Goal: Information Seeking & Learning: Learn about a topic

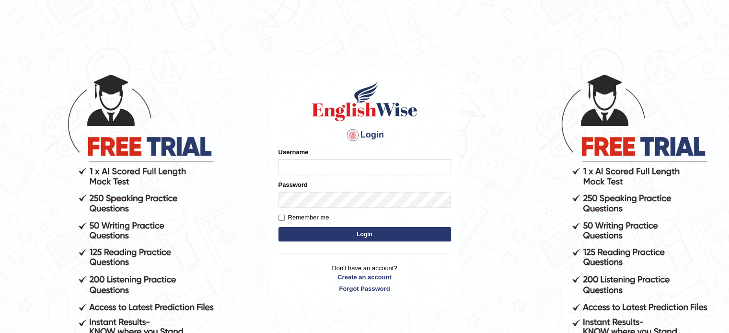
type input "[PERSON_NAME]"
click at [351, 231] on button "Login" at bounding box center [364, 234] width 172 height 14
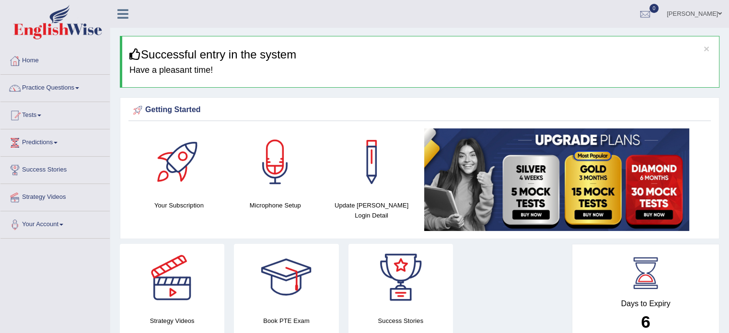
click at [135, 55] on icon at bounding box center [134, 53] width 11 height 11
click at [352, 56] on h3 "Successful entry in the system" at bounding box center [420, 54] width 582 height 12
click at [48, 88] on link "Practice Questions" at bounding box center [54, 87] width 109 height 24
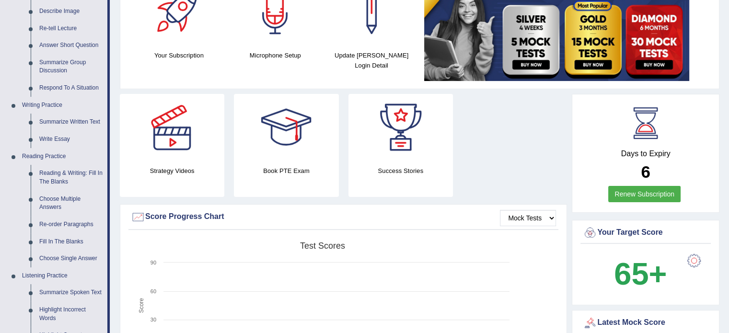
scroll to position [152, 0]
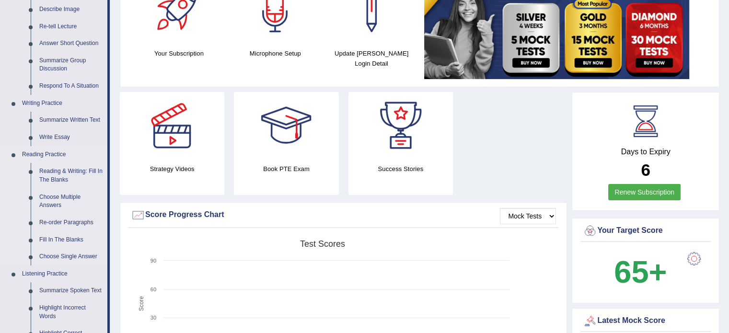
click at [66, 240] on link "Fill In The Blanks" at bounding box center [71, 239] width 72 height 17
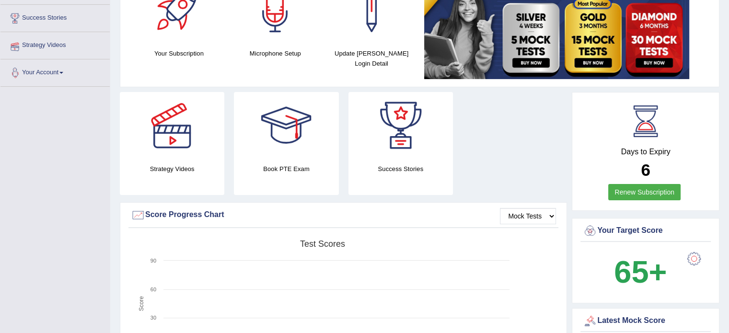
scroll to position [193, 0]
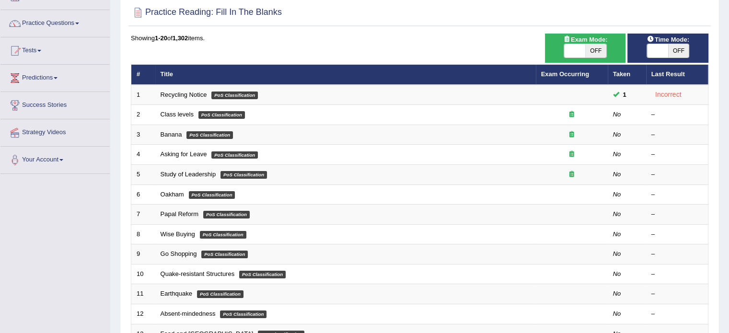
scroll to position [66, 0]
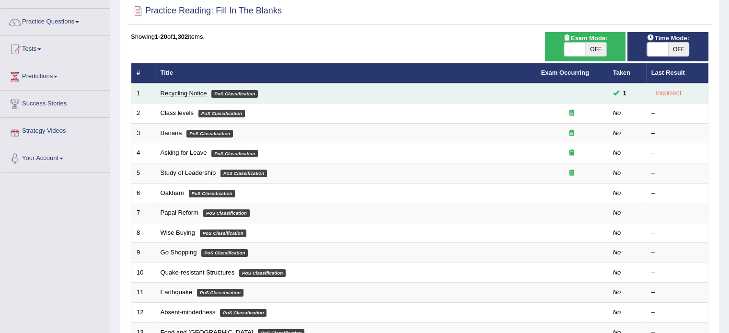
click at [184, 94] on link "Recycling Notice" at bounding box center [184, 93] width 46 height 7
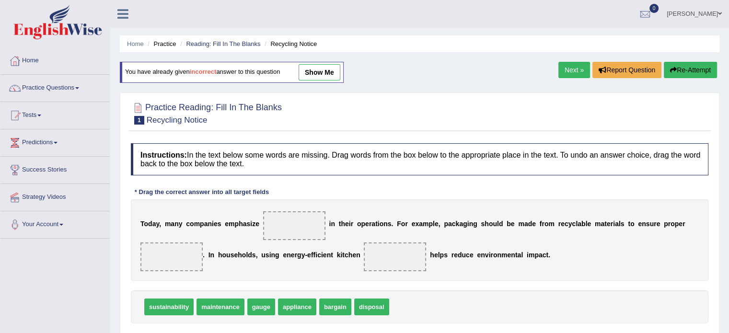
click at [285, 226] on span at bounding box center [294, 225] width 62 height 29
drag, startPoint x: 225, startPoint y: 305, endPoint x: 283, endPoint y: 227, distance: 97.0
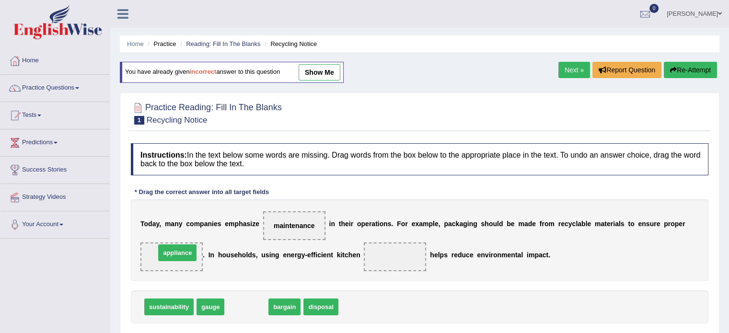
drag, startPoint x: 255, startPoint y: 306, endPoint x: 186, endPoint y: 252, distance: 87.7
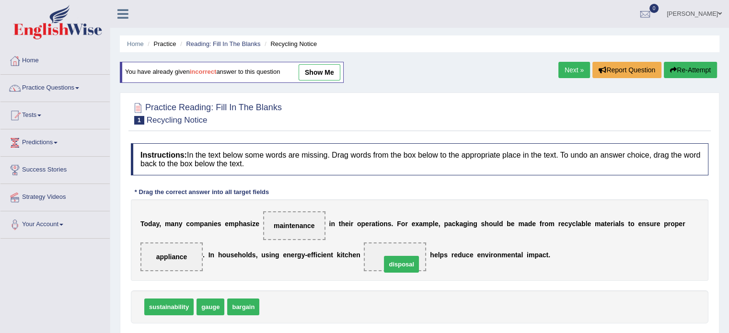
drag, startPoint x: 287, startPoint y: 303, endPoint x: 406, endPoint y: 254, distance: 128.3
drag, startPoint x: 611, startPoint y: 269, endPoint x: 605, endPoint y: 272, distance: 6.7
click at [611, 270] on div "T o d a y , m a n y c o m p a n i e s e m p h a s i z e maintenance i n t h e i…" at bounding box center [419, 239] width 577 height 81
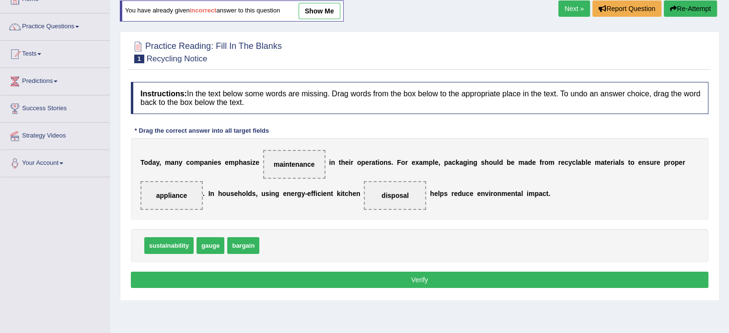
scroll to position [66, 0]
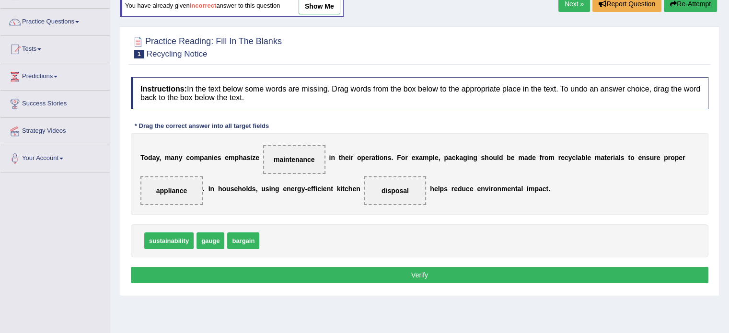
click at [466, 275] on button "Verify" at bounding box center [419, 275] width 577 height 16
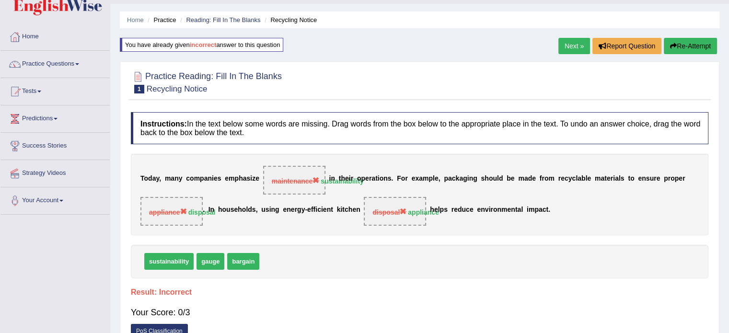
scroll to position [22, 0]
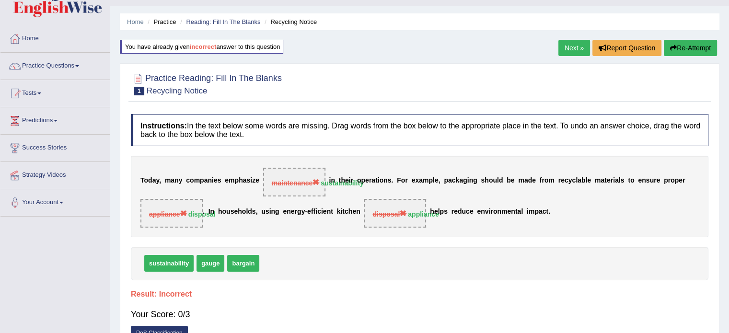
click at [689, 47] on button "Re-Attempt" at bounding box center [690, 48] width 53 height 16
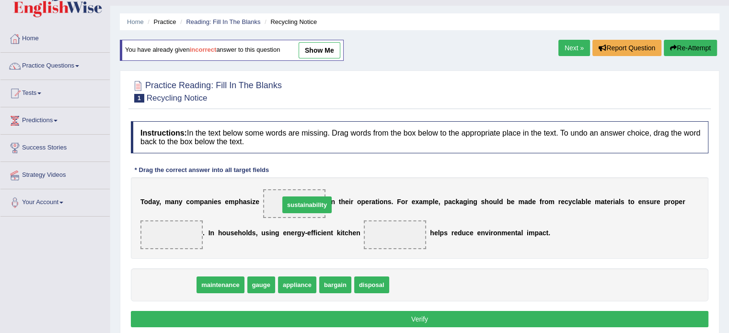
drag, startPoint x: 169, startPoint y: 283, endPoint x: 307, endPoint y: 203, distance: 159.5
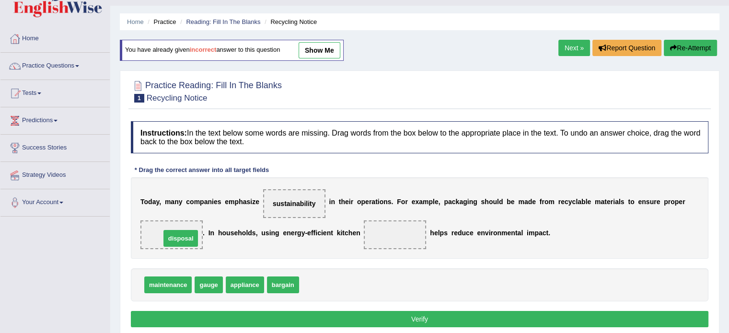
drag, startPoint x: 331, startPoint y: 280, endPoint x: 192, endPoint y: 233, distance: 147.0
click at [246, 285] on span "appliance" at bounding box center [245, 284] width 38 height 17
drag, startPoint x: 246, startPoint y: 285, endPoint x: 389, endPoint y: 237, distance: 151.1
click at [447, 312] on button "Verify" at bounding box center [419, 319] width 577 height 16
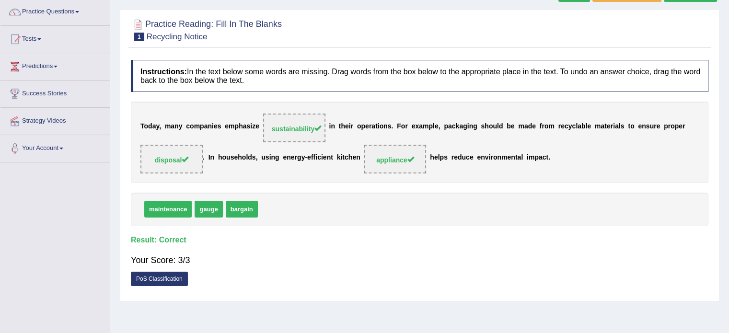
scroll to position [71, 0]
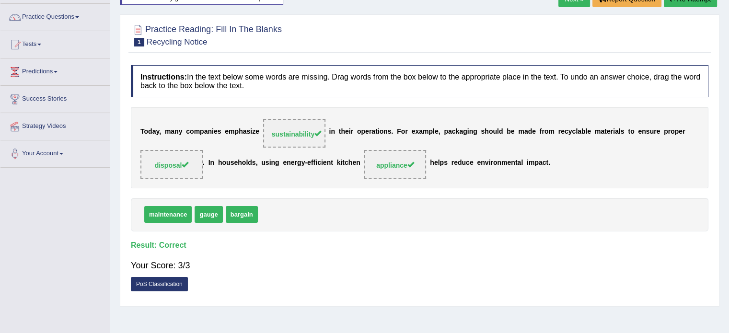
click at [172, 165] on span "disposal" at bounding box center [172, 165] width 34 height 8
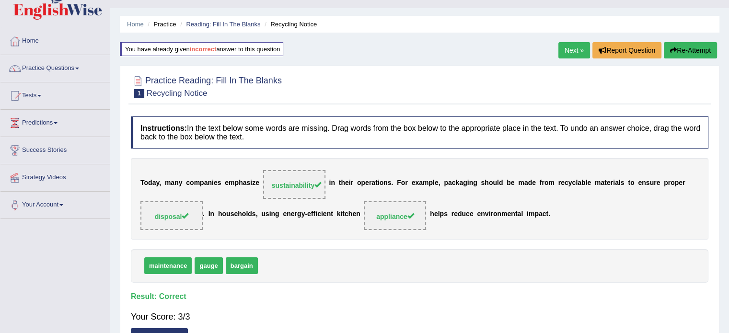
scroll to position [18, 0]
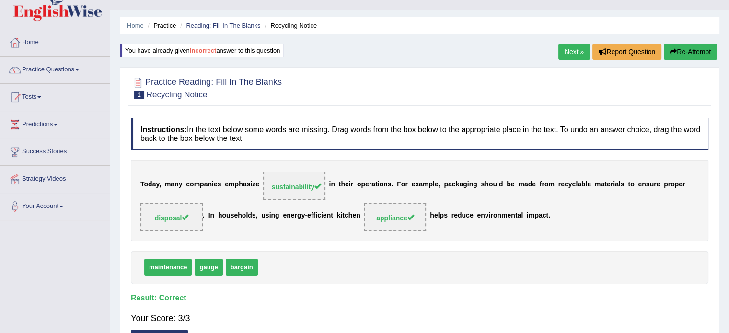
click at [572, 51] on link "Next »" at bounding box center [574, 52] width 32 height 16
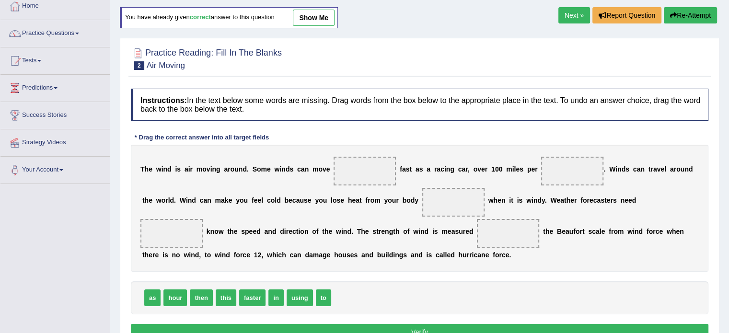
scroll to position [54, 0]
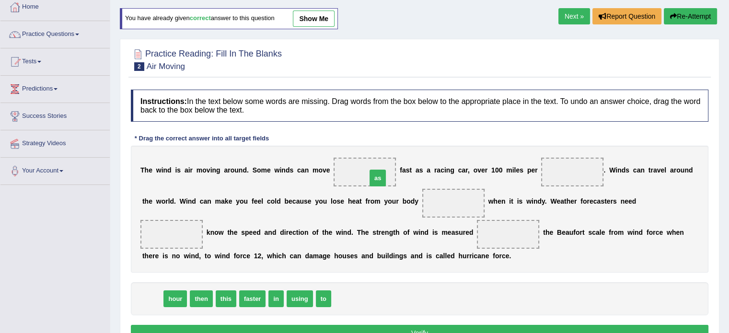
drag, startPoint x: 155, startPoint y: 297, endPoint x: 380, endPoint y: 175, distance: 255.7
drag, startPoint x: 157, startPoint y: 296, endPoint x: 578, endPoint y: 175, distance: 437.7
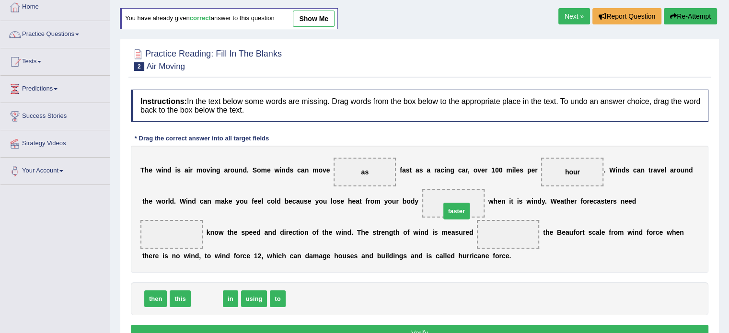
drag, startPoint x: 212, startPoint y: 296, endPoint x: 457, endPoint y: 207, distance: 260.2
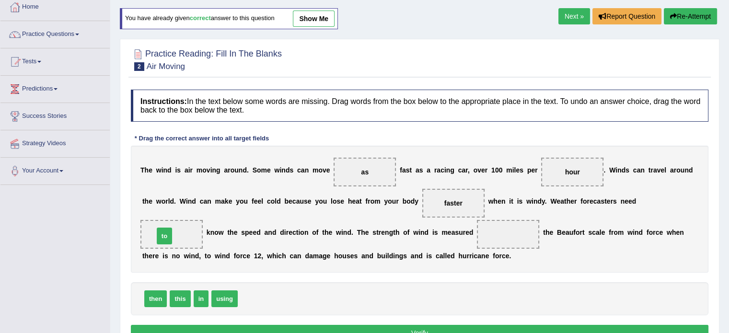
drag, startPoint x: 246, startPoint y: 299, endPoint x: 162, endPoint y: 237, distance: 104.7
drag, startPoint x: 231, startPoint y: 299, endPoint x: 509, endPoint y: 232, distance: 286.1
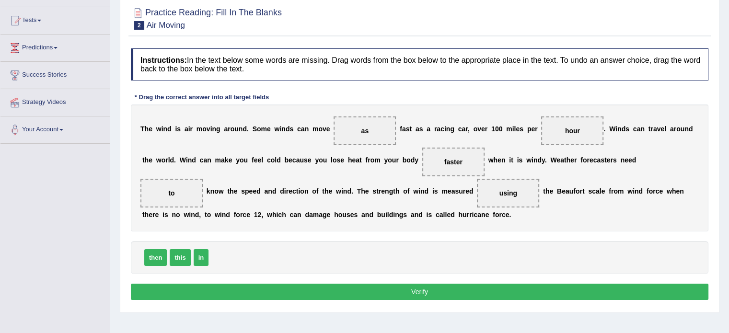
scroll to position [107, 0]
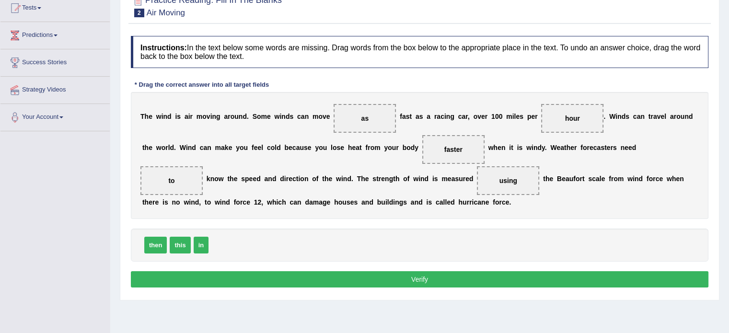
click at [399, 272] on button "Verify" at bounding box center [419, 279] width 577 height 16
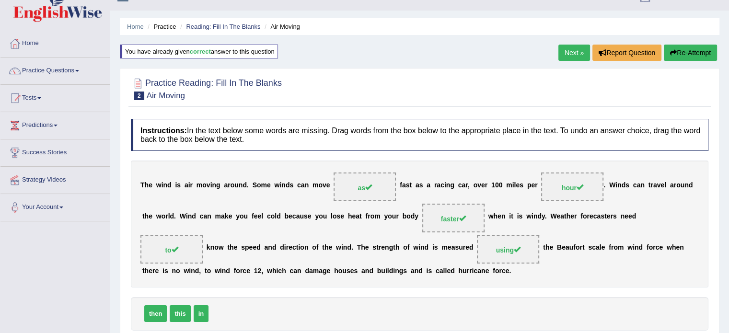
scroll to position [17, 0]
click at [560, 49] on link "Next »" at bounding box center [574, 53] width 32 height 16
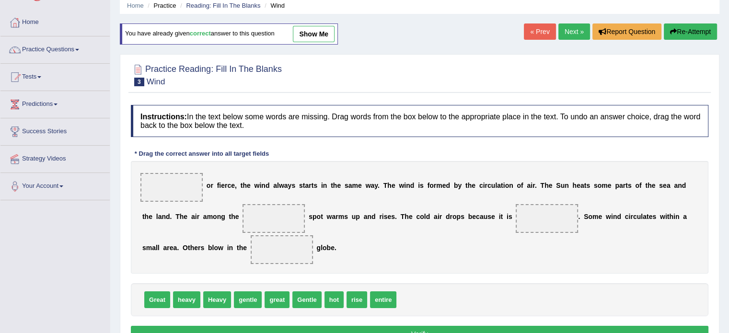
scroll to position [47, 0]
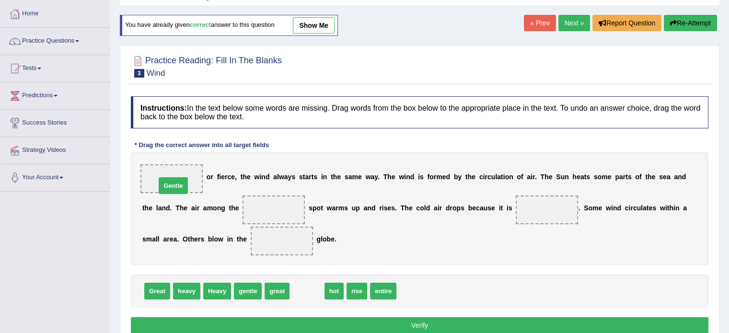
drag, startPoint x: 308, startPoint y: 290, endPoint x: 174, endPoint y: 184, distance: 170.5
click at [174, 184] on span "Gentle" at bounding box center [173, 185] width 29 height 17
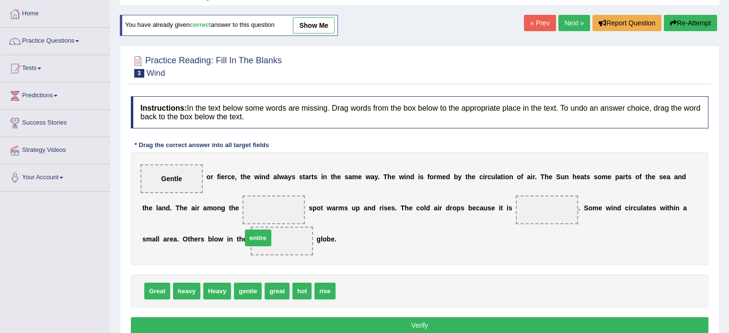
drag, startPoint x: 351, startPoint y: 291, endPoint x: 257, endPoint y: 237, distance: 107.7
drag, startPoint x: 215, startPoint y: 287, endPoint x: 238, endPoint y: 285, distance: 23.2
drag, startPoint x: 218, startPoint y: 303, endPoint x: 213, endPoint y: 293, distance: 10.9
click at [218, 295] on div "Great heavy gentle great hot rise Heavy" at bounding box center [419, 291] width 577 height 33
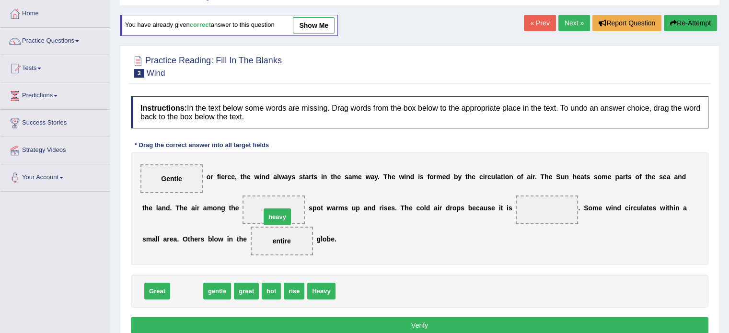
drag, startPoint x: 180, startPoint y: 292, endPoint x: 271, endPoint y: 218, distance: 117.1
click at [243, 289] on span "hot" at bounding box center [240, 291] width 19 height 17
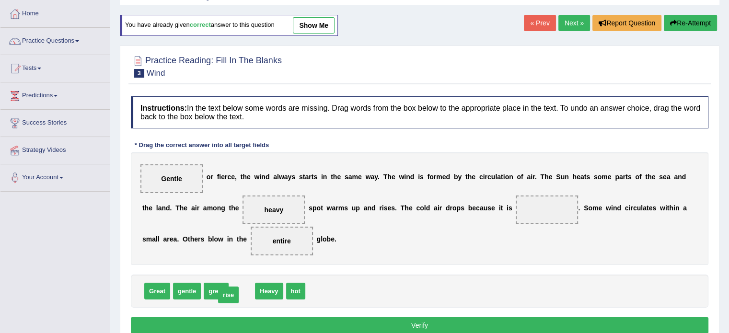
drag, startPoint x: 234, startPoint y: 292, endPoint x: 220, endPoint y: 295, distance: 14.2
drag, startPoint x: 274, startPoint y: 287, endPoint x: 542, endPoint y: 205, distance: 280.7
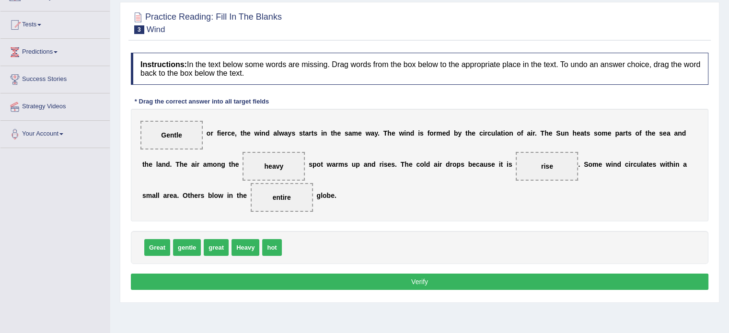
scroll to position [115, 0]
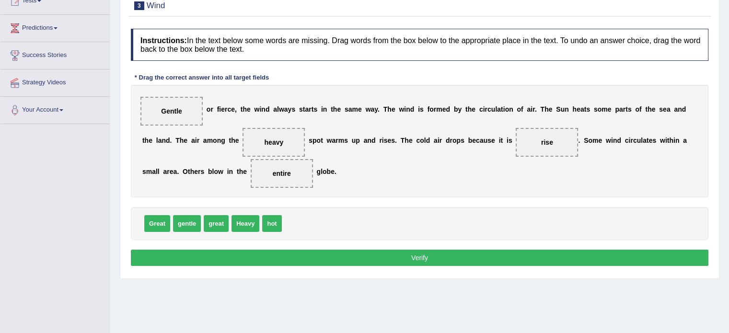
click at [416, 255] on button "Verify" at bounding box center [419, 258] width 577 height 16
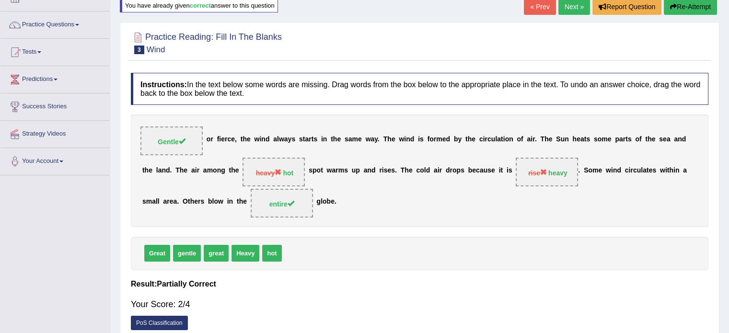
scroll to position [41, 0]
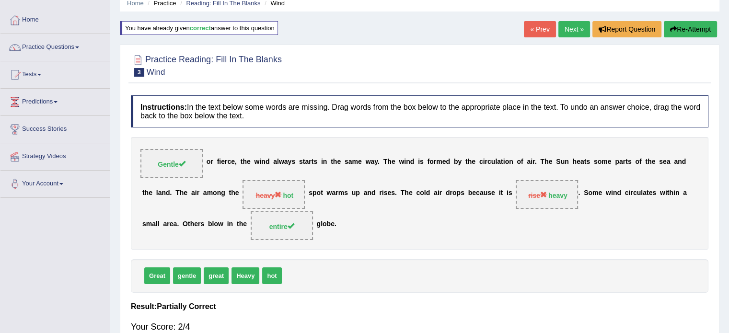
click at [537, 25] on link "« Prev" at bounding box center [540, 29] width 32 height 16
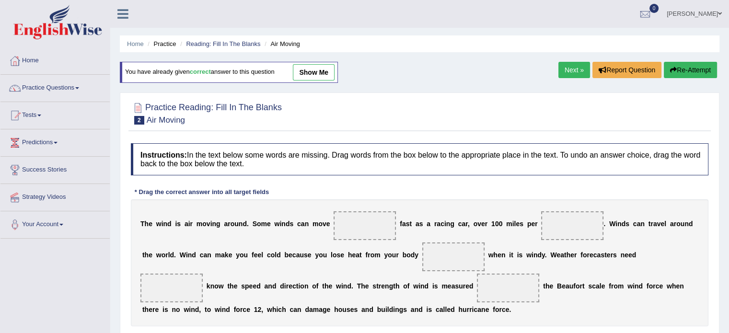
click at [572, 67] on link "Next »" at bounding box center [574, 70] width 32 height 16
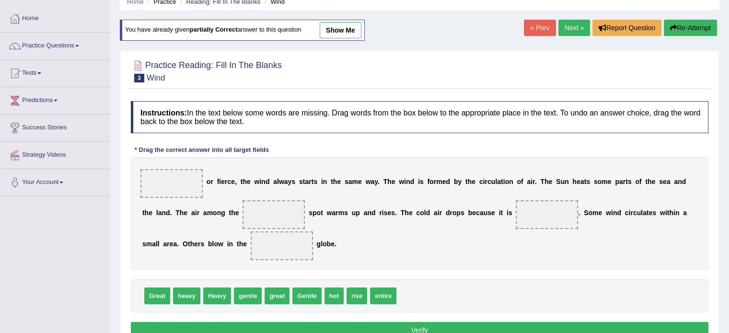
scroll to position [44, 0]
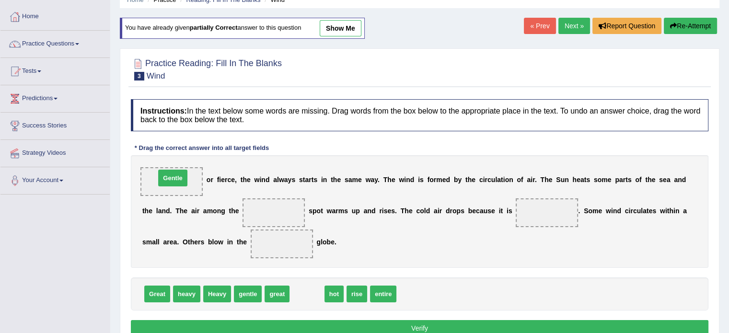
drag, startPoint x: 305, startPoint y: 294, endPoint x: 169, endPoint y: 181, distance: 176.9
drag, startPoint x: 302, startPoint y: 291, endPoint x: 276, endPoint y: 210, distance: 85.2
click at [276, 208] on span "hot" at bounding box center [285, 200] width 19 height 17
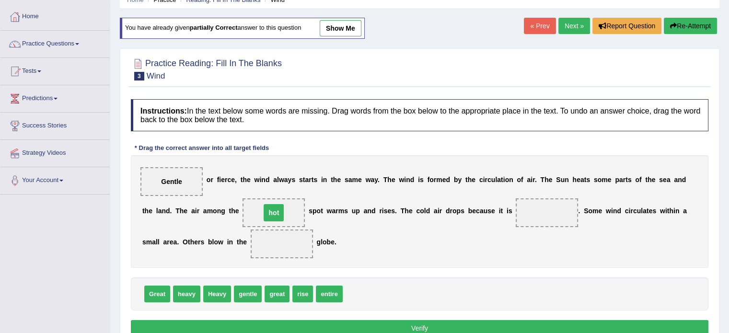
click at [276, 210] on span "hot" at bounding box center [274, 212] width 20 height 17
drag, startPoint x: 220, startPoint y: 292, endPoint x: 214, endPoint y: 297, distance: 7.9
drag, startPoint x: 186, startPoint y: 294, endPoint x: 523, endPoint y: 233, distance: 342.3
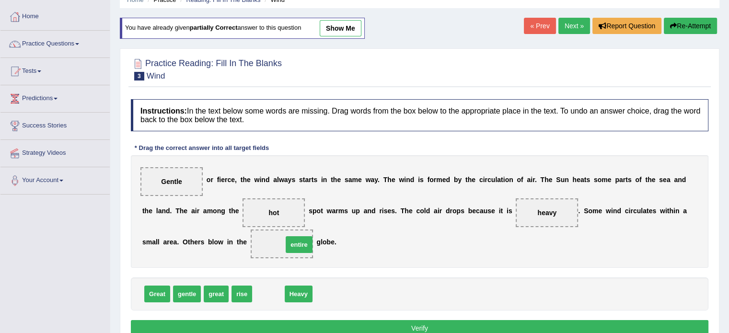
drag, startPoint x: 277, startPoint y: 289, endPoint x: 299, endPoint y: 245, distance: 49.3
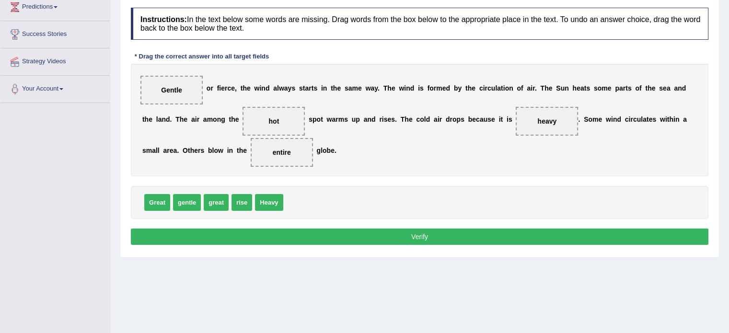
scroll to position [140, 0]
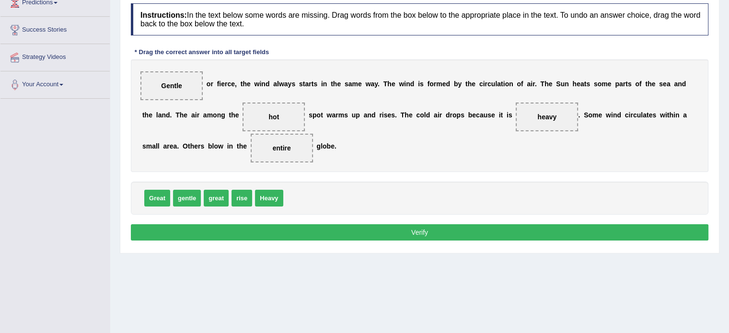
click at [443, 230] on button "Verify" at bounding box center [419, 232] width 577 height 16
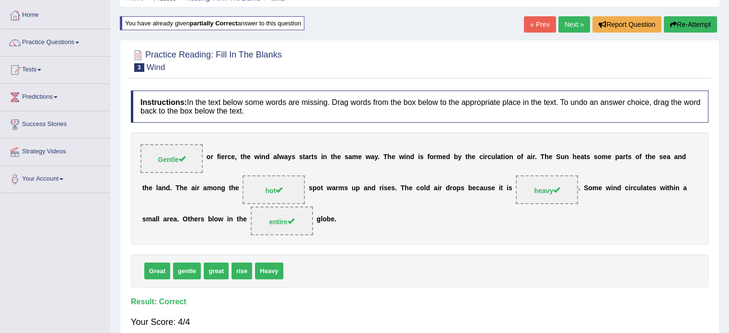
scroll to position [41, 0]
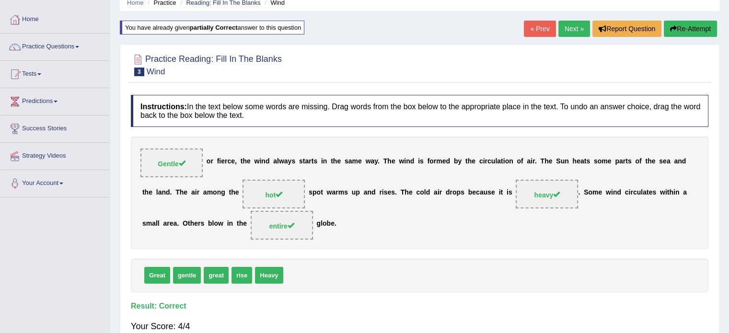
click at [577, 30] on link "Next »" at bounding box center [574, 29] width 32 height 16
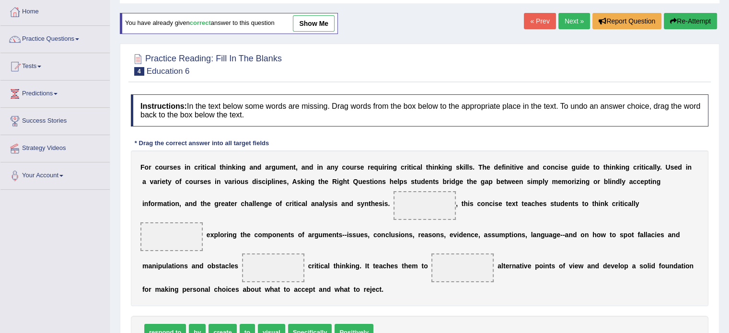
scroll to position [59, 0]
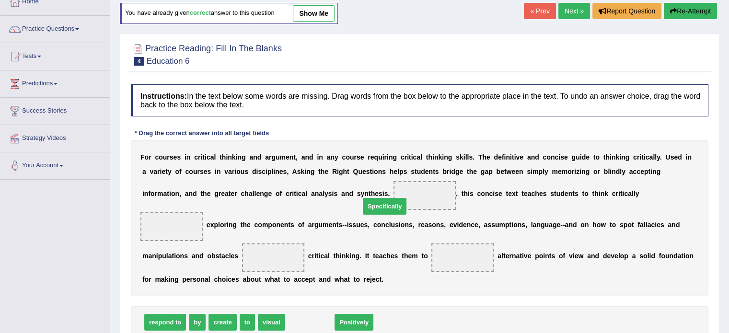
drag, startPoint x: 317, startPoint y: 303, endPoint x: 391, endPoint y: 187, distance: 138.0
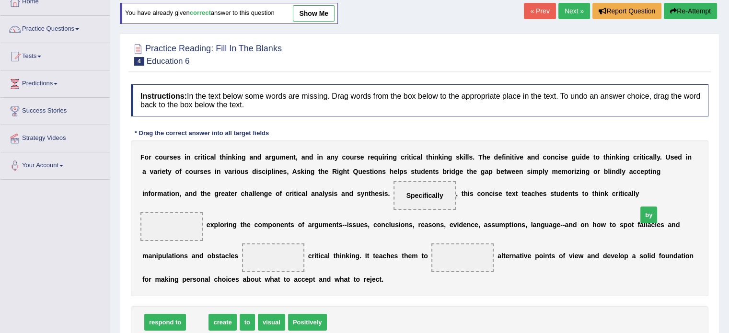
drag, startPoint x: 194, startPoint y: 305, endPoint x: 645, endPoint y: 197, distance: 464.0
click at [203, 212] on span at bounding box center [171, 226] width 62 height 29
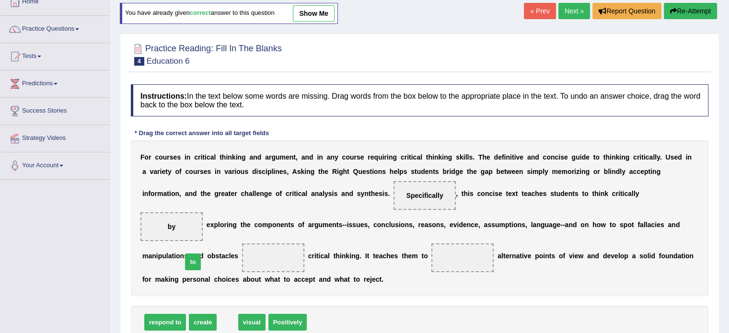
drag, startPoint x: 227, startPoint y: 306, endPoint x: 192, endPoint y: 246, distance: 69.5
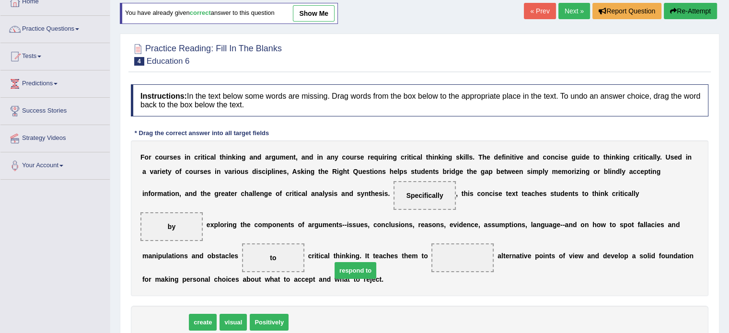
drag, startPoint x: 173, startPoint y: 299, endPoint x: 363, endPoint y: 243, distance: 198.2
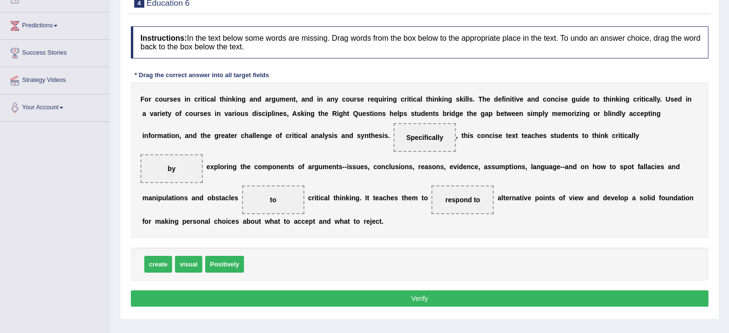
scroll to position [121, 0]
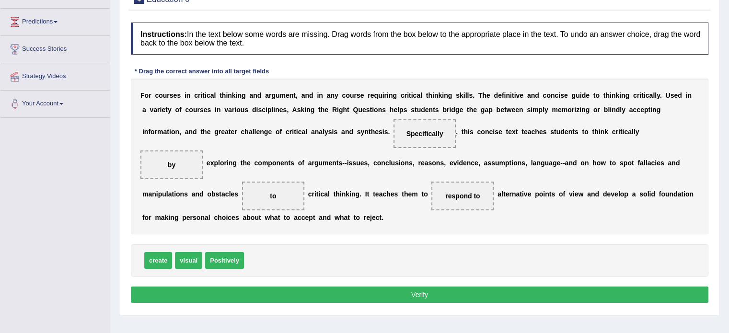
click at [393, 287] on button "Verify" at bounding box center [419, 295] width 577 height 16
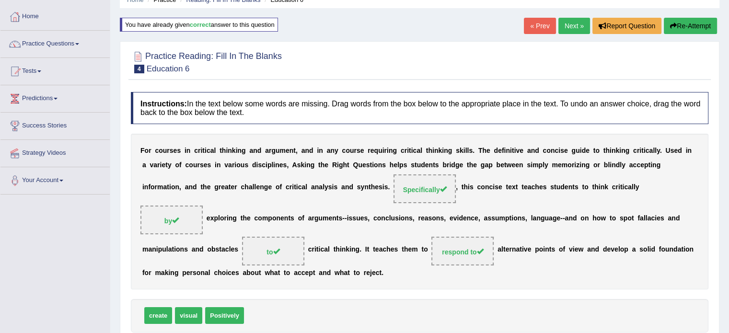
scroll to position [26, 0]
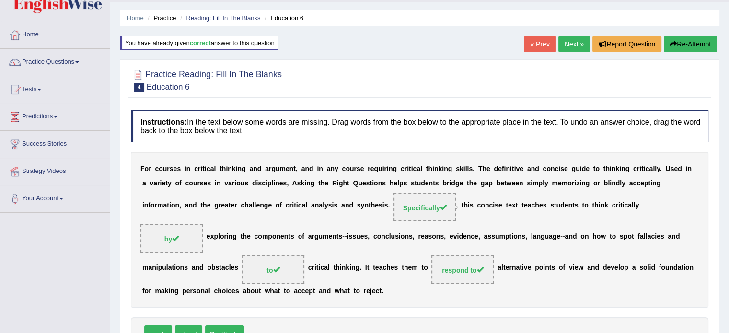
click at [578, 44] on link "Next »" at bounding box center [574, 44] width 32 height 16
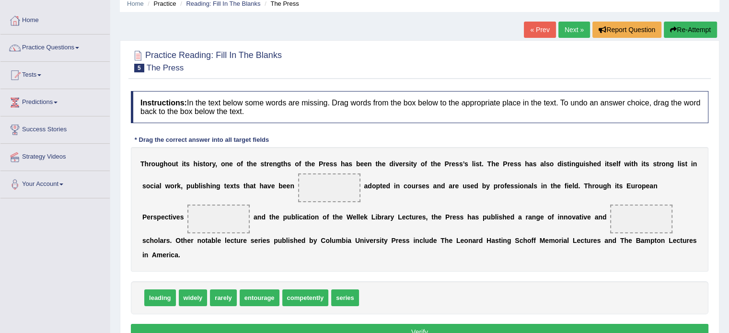
scroll to position [40, 0]
click at [316, 289] on span "competently" at bounding box center [305, 297] width 46 height 17
drag, startPoint x: 321, startPoint y: 253, endPoint x: 323, endPoint y: 188, distance: 65.7
click at [323, 188] on div "Instructions: In the text below some words are missing. Drag words from the box…" at bounding box center [419, 217] width 582 height 262
drag, startPoint x: 323, startPoint y: 188, endPoint x: 324, endPoint y: 204, distance: 16.3
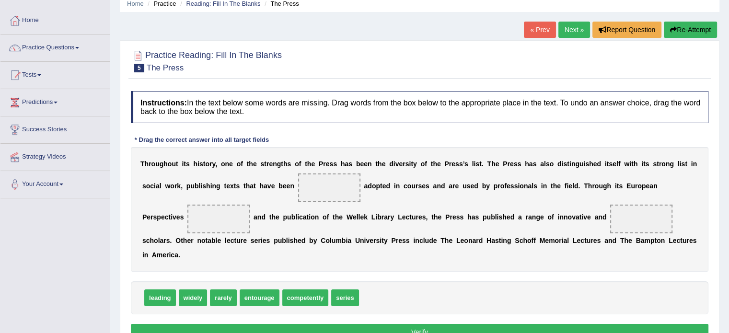
click at [323, 193] on span at bounding box center [329, 187] width 62 height 29
drag, startPoint x: 305, startPoint y: 293, endPoint x: 328, endPoint y: 183, distance: 112.0
drag, startPoint x: 327, startPoint y: 184, endPoint x: 343, endPoint y: 231, distance: 50.0
click at [343, 231] on span "competently" at bounding box center [346, 232] width 49 height 17
drag, startPoint x: 343, startPoint y: 248, endPoint x: 340, endPoint y: 297, distance: 49.0
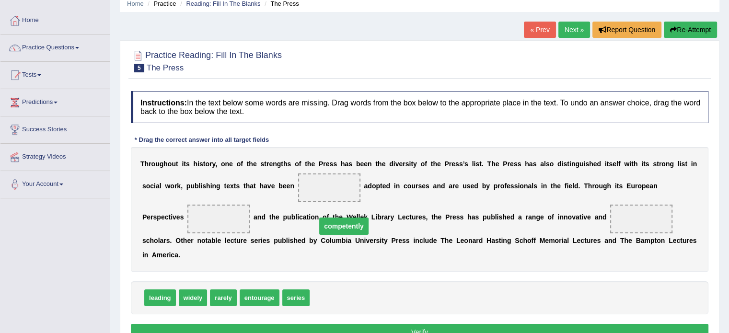
click at [341, 296] on div "Instructions: In the text below some words are missing. Drag words from the box…" at bounding box center [419, 217] width 582 height 262
click at [340, 296] on div "leading widely rarely entourage series" at bounding box center [419, 297] width 577 height 33
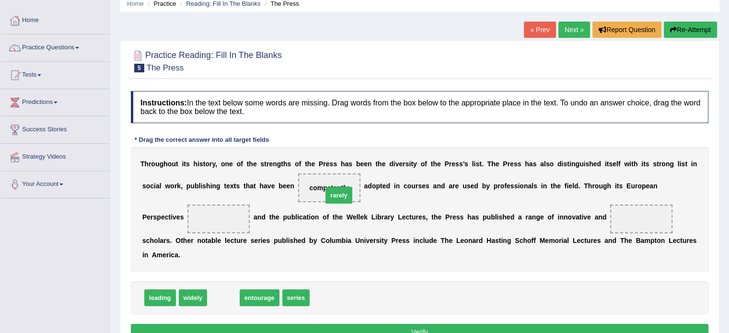
drag, startPoint x: 220, startPoint y: 297, endPoint x: 335, endPoint y: 195, distance: 154.1
drag, startPoint x: 335, startPoint y: 195, endPoint x: 333, endPoint y: 186, distance: 8.8
click at [334, 187] on span "rarely" at bounding box center [338, 195] width 26 height 17
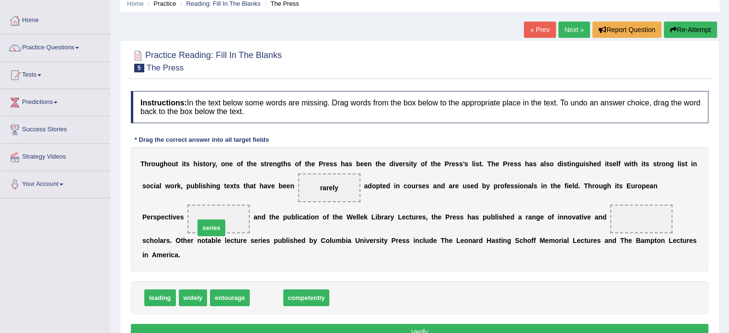
drag, startPoint x: 272, startPoint y: 299, endPoint x: 217, endPoint y: 228, distance: 89.4
drag, startPoint x: 217, startPoint y: 228, endPoint x: 228, endPoint y: 230, distance: 11.1
click at [219, 228] on span "series" at bounding box center [218, 219] width 62 height 29
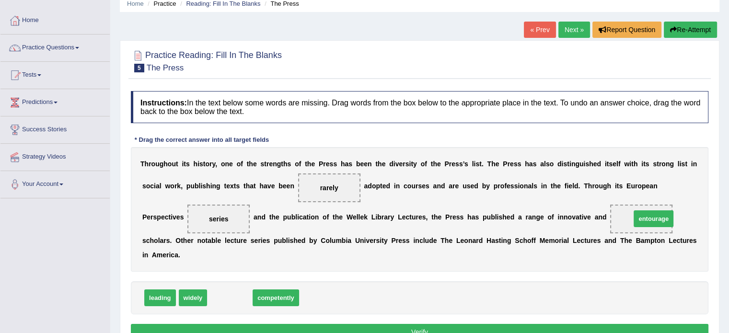
drag, startPoint x: 234, startPoint y: 299, endPoint x: 656, endPoint y: 220, distance: 429.8
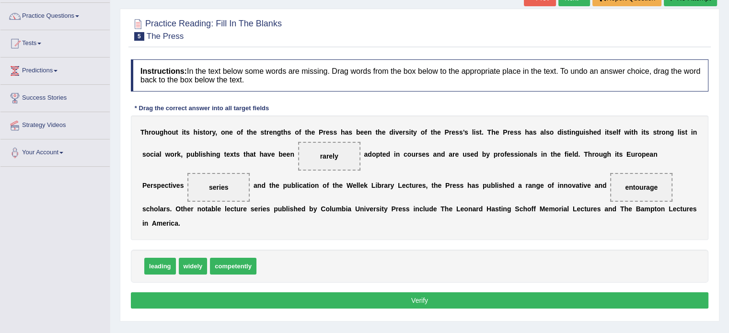
scroll to position [91, 0]
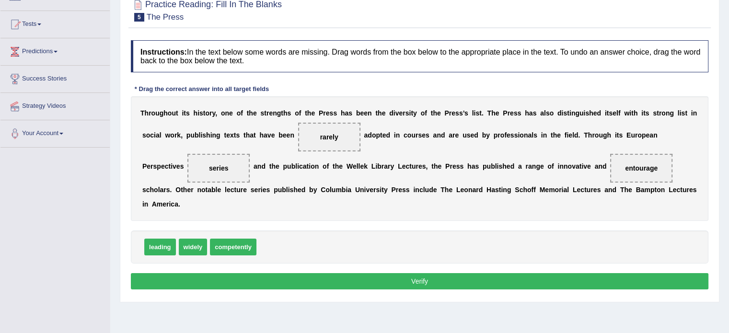
click at [426, 273] on button "Verify" at bounding box center [419, 281] width 577 height 16
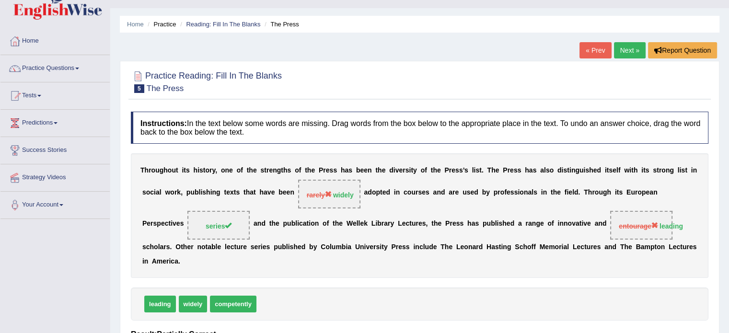
scroll to position [17, 0]
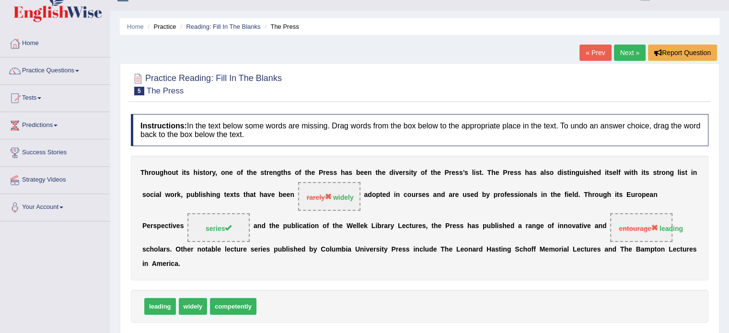
click at [604, 53] on link "« Prev" at bounding box center [595, 53] width 32 height 16
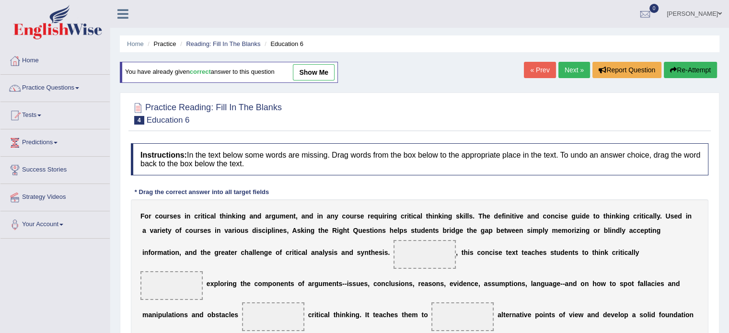
click at [578, 69] on link "Next »" at bounding box center [574, 70] width 32 height 16
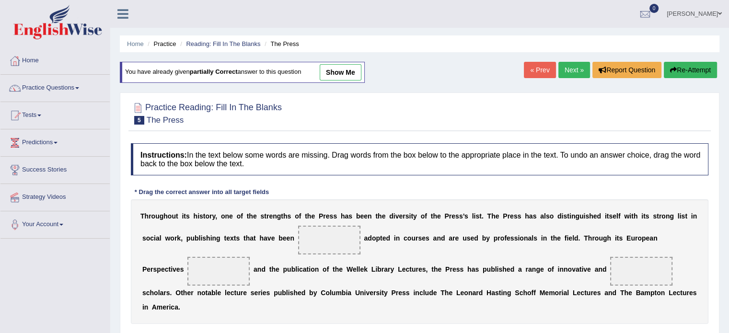
click at [535, 69] on link "« Prev" at bounding box center [540, 70] width 32 height 16
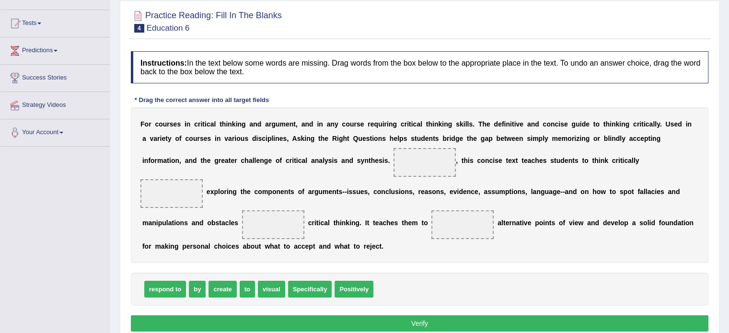
scroll to position [94, 0]
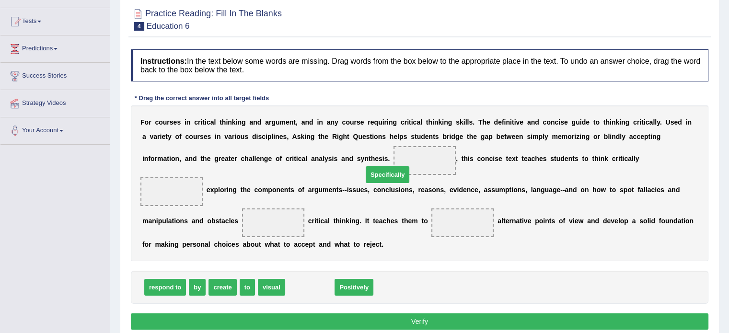
drag, startPoint x: 317, startPoint y: 270, endPoint x: 394, endPoint y: 157, distance: 136.8
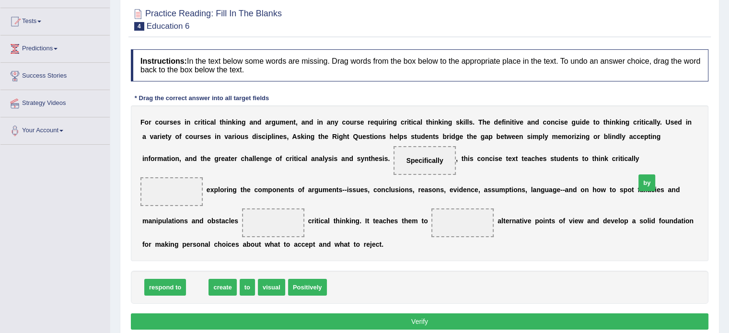
drag, startPoint x: 199, startPoint y: 272, endPoint x: 647, endPoint y: 164, distance: 460.8
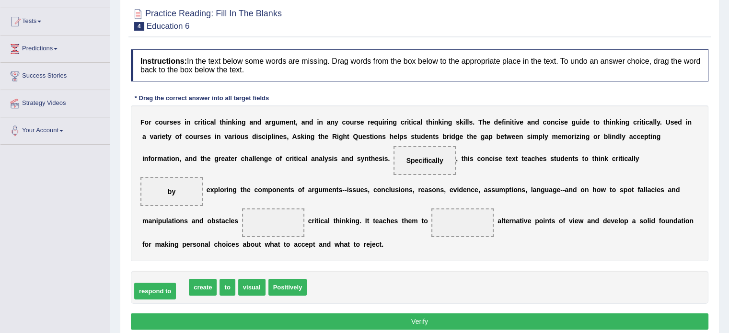
drag, startPoint x: 176, startPoint y: 268, endPoint x: 166, endPoint y: 272, distance: 10.8
drag, startPoint x: 183, startPoint y: 266, endPoint x: 175, endPoint y: 205, distance: 62.2
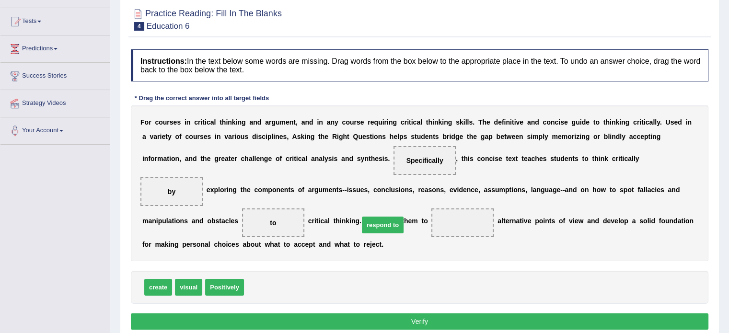
drag, startPoint x: 262, startPoint y: 267, endPoint x: 372, endPoint y: 211, distance: 123.4
click at [458, 313] on button "Verify" at bounding box center [419, 321] width 577 height 16
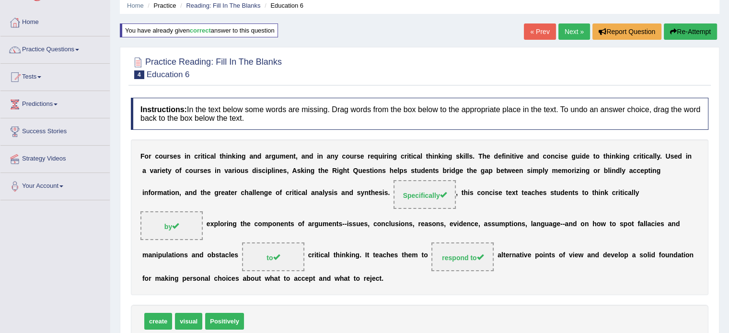
scroll to position [36, 0]
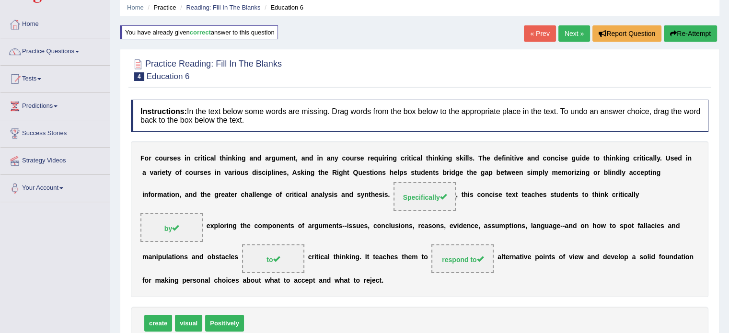
click at [573, 27] on link "Next »" at bounding box center [574, 33] width 32 height 16
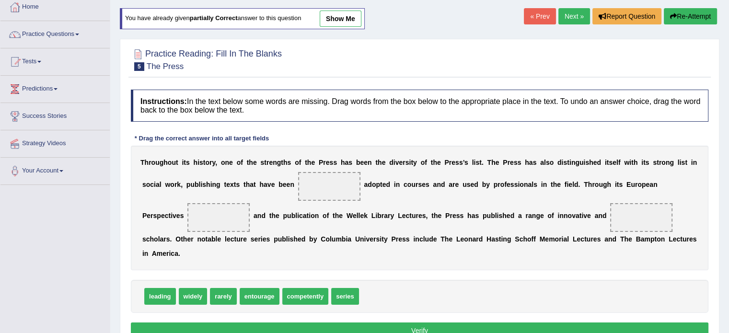
scroll to position [55, 0]
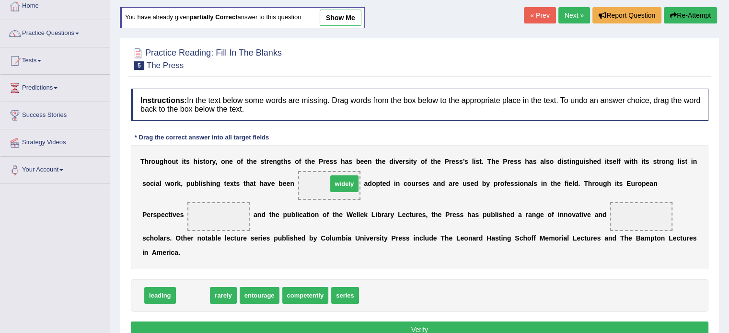
drag, startPoint x: 190, startPoint y: 291, endPoint x: 342, endPoint y: 179, distance: 188.1
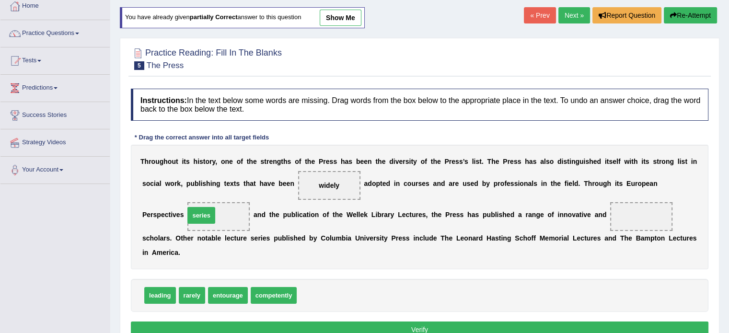
drag, startPoint x: 325, startPoint y: 289, endPoint x: 213, endPoint y: 210, distance: 137.5
drag, startPoint x: 151, startPoint y: 289, endPoint x: 632, endPoint y: 209, distance: 488.1
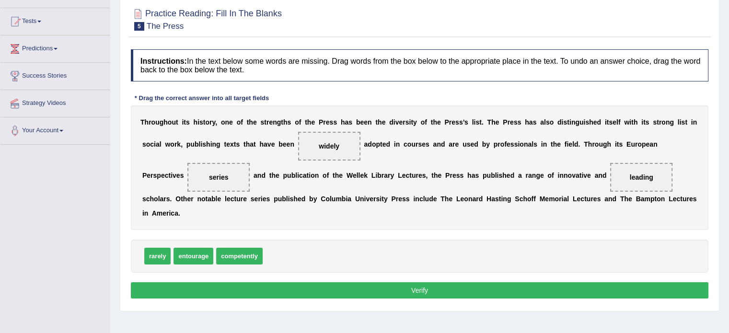
scroll to position [106, 0]
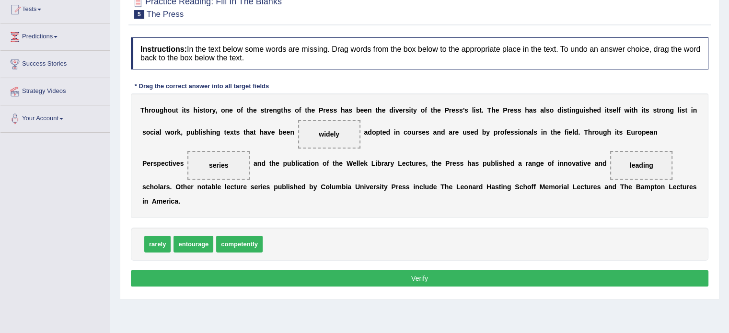
click at [481, 270] on button "Verify" at bounding box center [419, 278] width 577 height 16
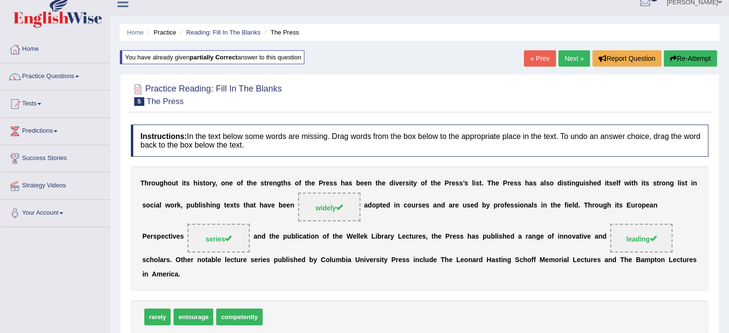
scroll to position [11, 0]
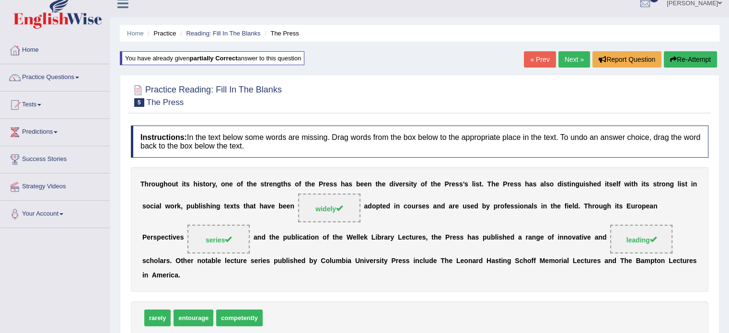
click at [564, 59] on link "Next »" at bounding box center [574, 59] width 32 height 16
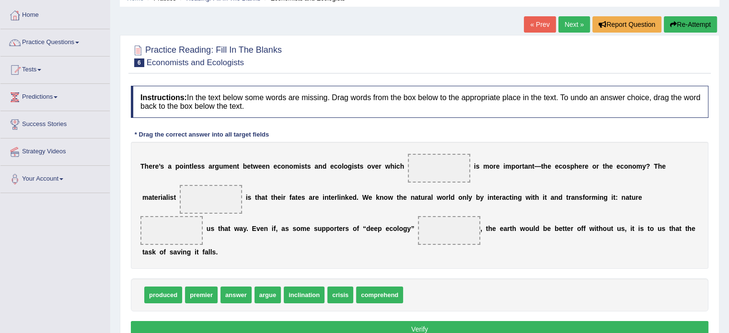
scroll to position [54, 0]
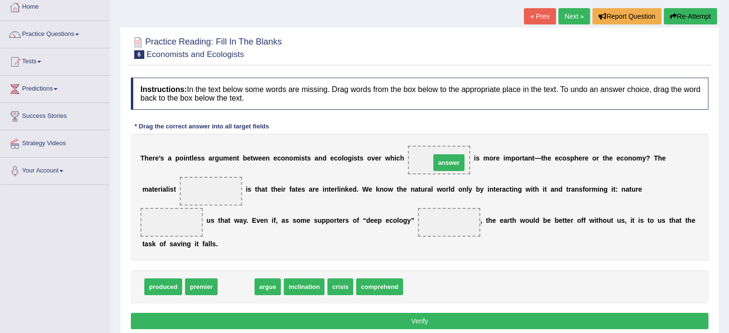
drag, startPoint x: 239, startPoint y: 286, endPoint x: 447, endPoint y: 164, distance: 240.5
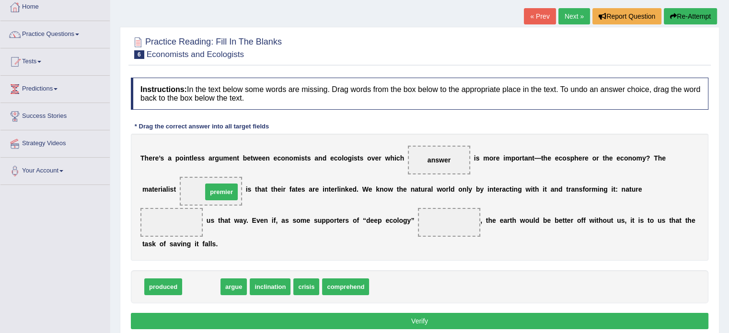
drag, startPoint x: 206, startPoint y: 287, endPoint x: 224, endPoint y: 193, distance: 95.2
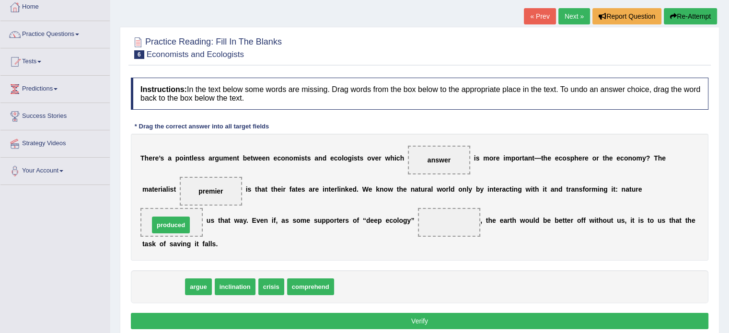
drag, startPoint x: 166, startPoint y: 283, endPoint x: 171, endPoint y: 228, distance: 55.3
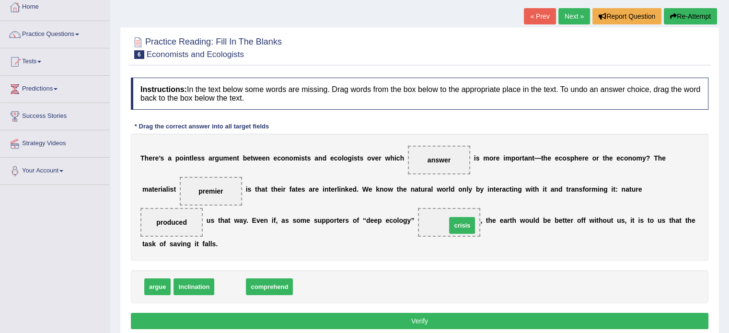
drag, startPoint x: 236, startPoint y: 287, endPoint x: 467, endPoint y: 226, distance: 238.9
click at [444, 314] on button "Verify" at bounding box center [419, 321] width 577 height 16
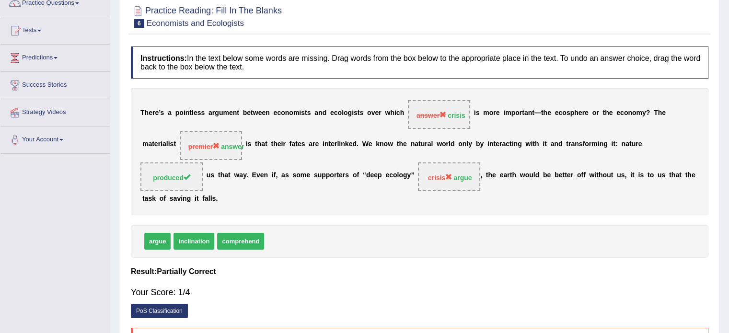
scroll to position [102, 0]
